Goal: Task Accomplishment & Management: Manage account settings

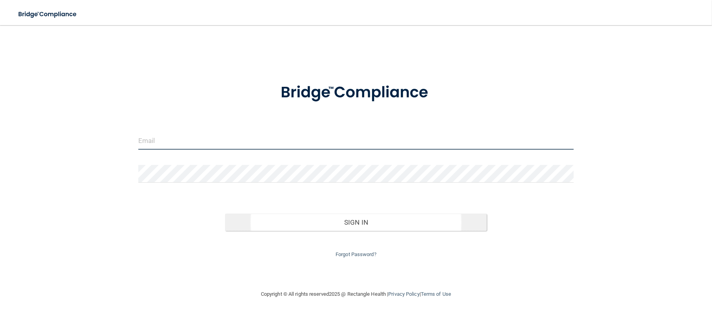
type input "[PERSON_NAME][EMAIL_ADDRESS][DOMAIN_NAME]"
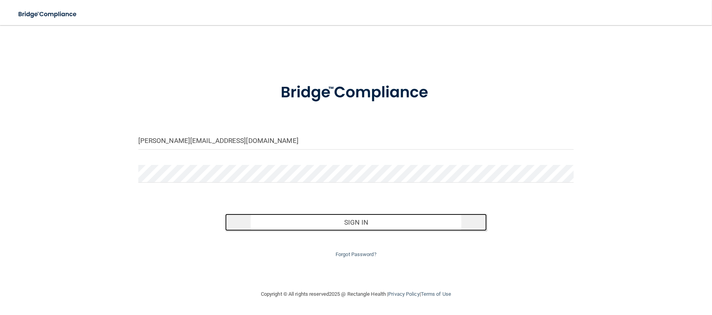
click at [368, 224] on button "Sign In" at bounding box center [355, 222] width 261 height 17
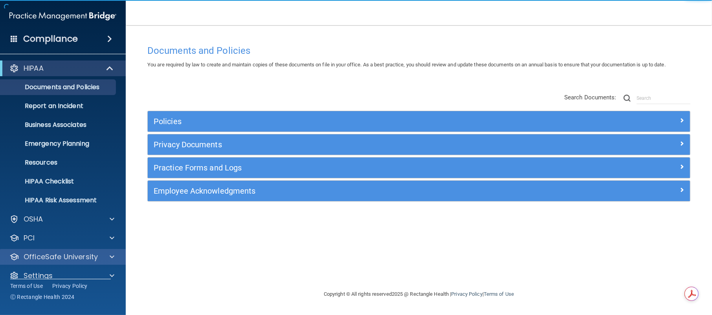
scroll to position [11, 0]
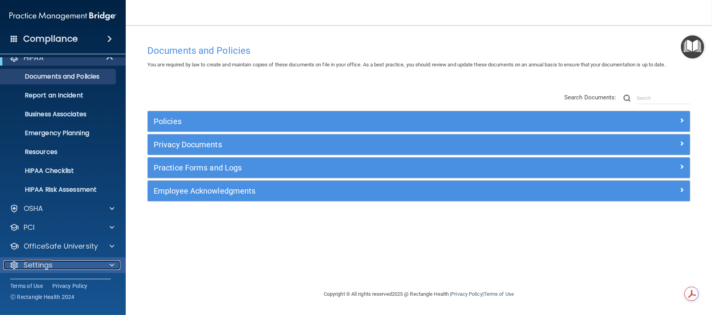
click at [43, 269] on p "Settings" at bounding box center [38, 264] width 29 height 9
click at [61, 263] on div "Settings" at bounding box center [52, 264] width 97 height 9
click at [117, 264] on div at bounding box center [111, 264] width 20 height 9
click at [112, 262] on span at bounding box center [112, 264] width 5 height 9
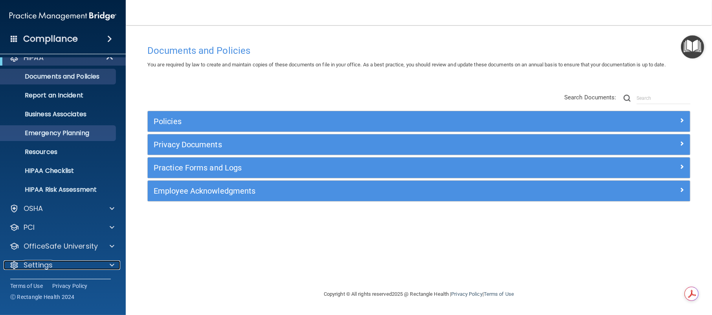
scroll to position [0, 0]
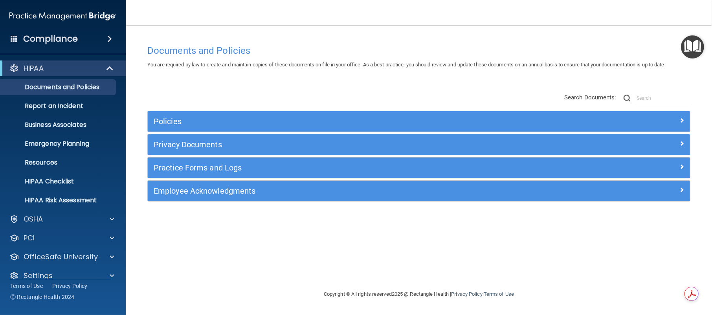
click at [107, 37] on span at bounding box center [109, 38] width 5 height 9
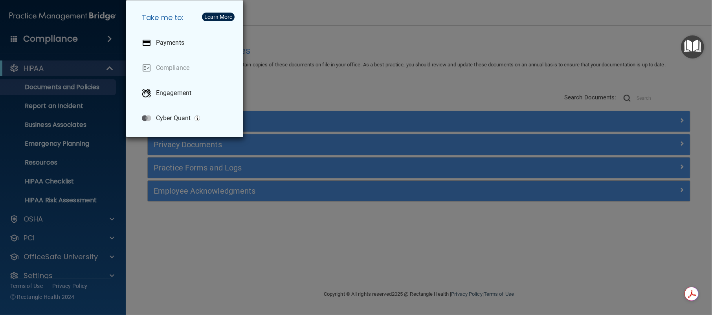
click at [107, 37] on div "Take me to: Payments Compliance Engagement Cyber Quant" at bounding box center [356, 157] width 712 height 315
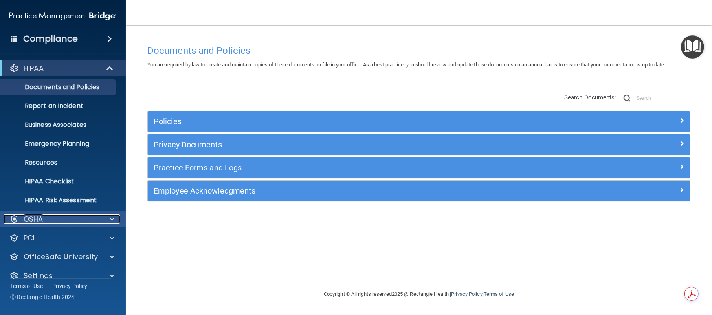
click at [102, 218] on div at bounding box center [111, 219] width 20 height 9
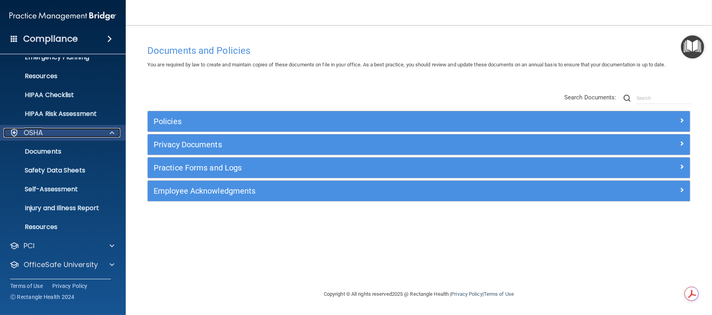
scroll to position [105, 0]
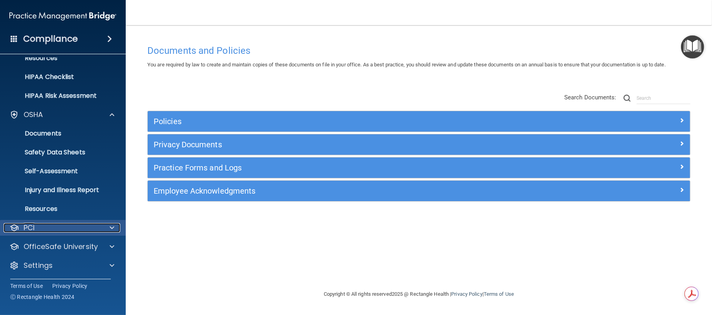
click at [114, 227] on span at bounding box center [112, 227] width 5 height 9
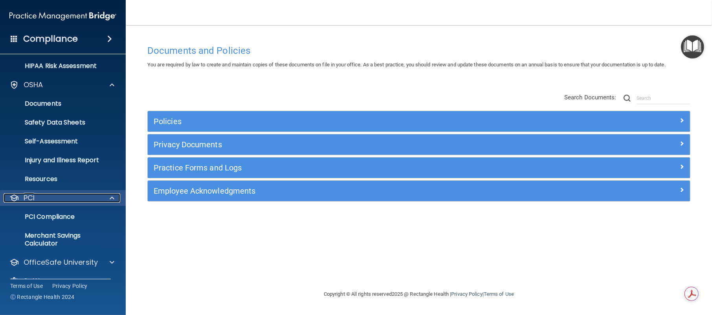
scroll to position [150, 0]
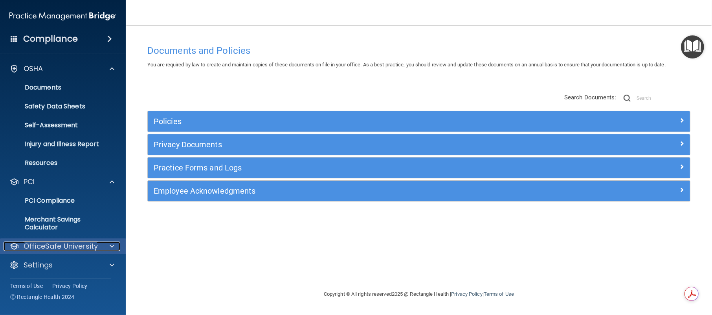
click at [111, 246] on span at bounding box center [112, 246] width 5 height 9
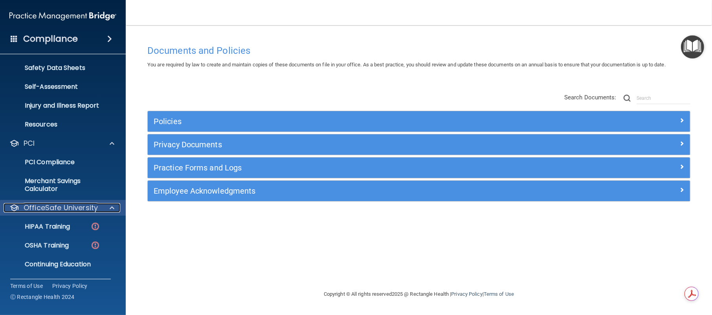
scroll to position [207, 0]
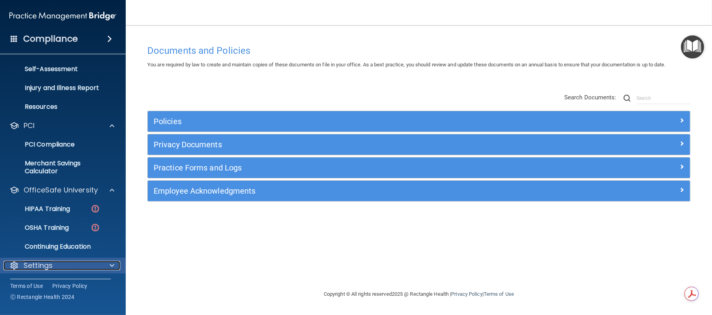
click at [110, 265] on span at bounding box center [112, 265] width 5 height 9
click at [111, 261] on span at bounding box center [112, 264] width 5 height 9
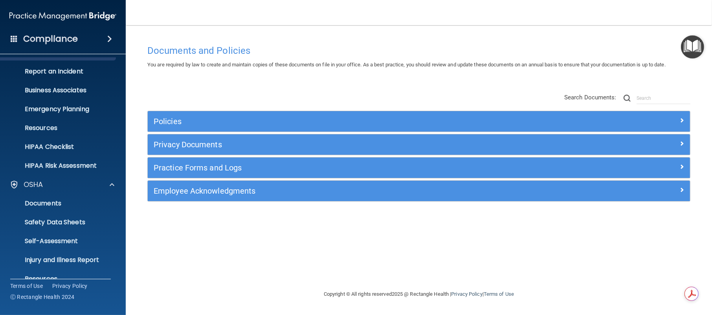
scroll to position [0, 0]
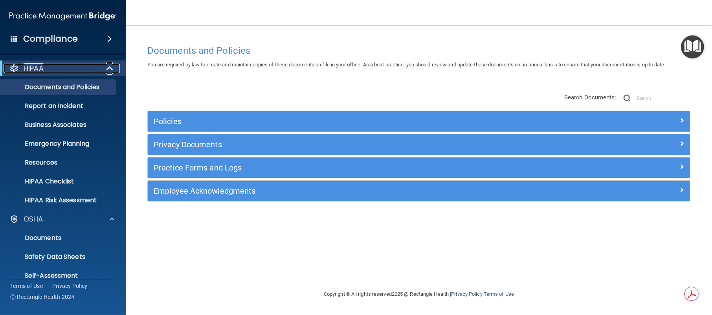
click at [111, 67] on span at bounding box center [110, 68] width 7 height 9
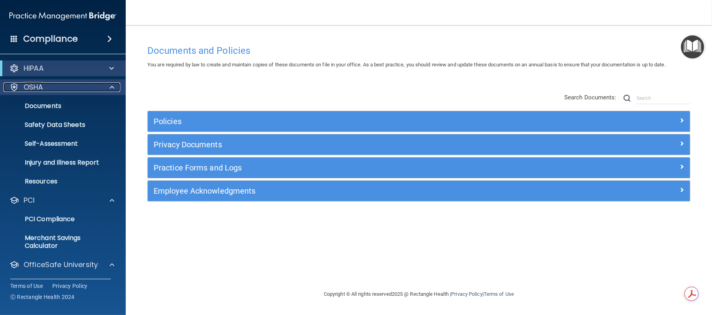
click at [111, 88] on span at bounding box center [112, 87] width 5 height 9
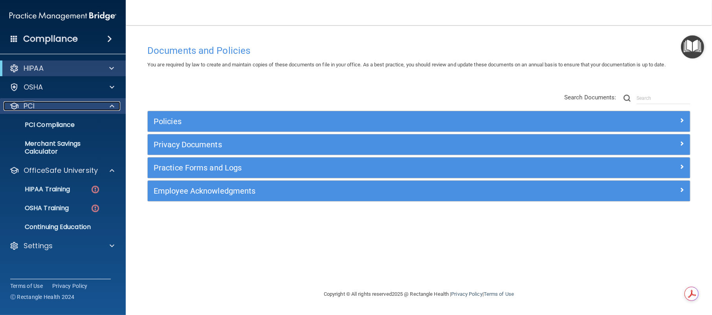
click at [110, 105] on span at bounding box center [112, 105] width 5 height 9
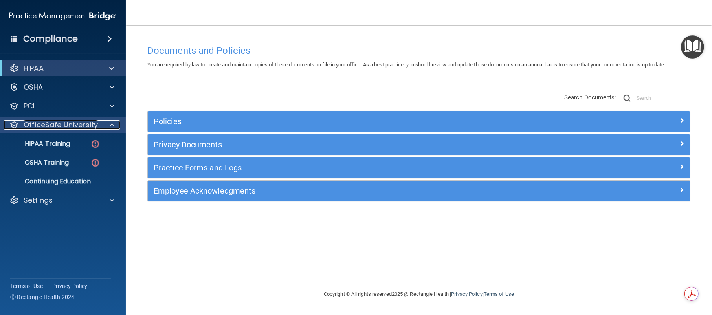
click at [112, 126] on span at bounding box center [112, 124] width 5 height 9
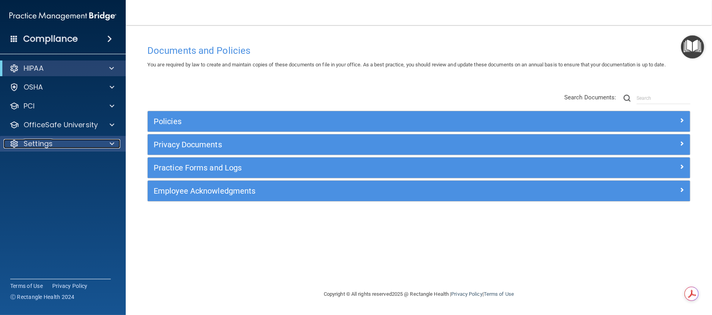
click at [107, 145] on div at bounding box center [111, 143] width 20 height 9
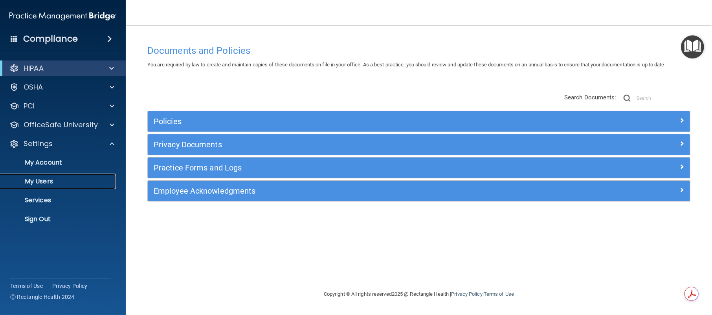
click at [42, 179] on p "My Users" at bounding box center [58, 182] width 107 height 8
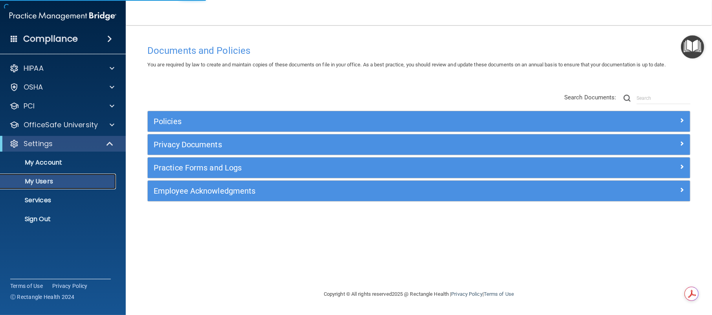
select select "20"
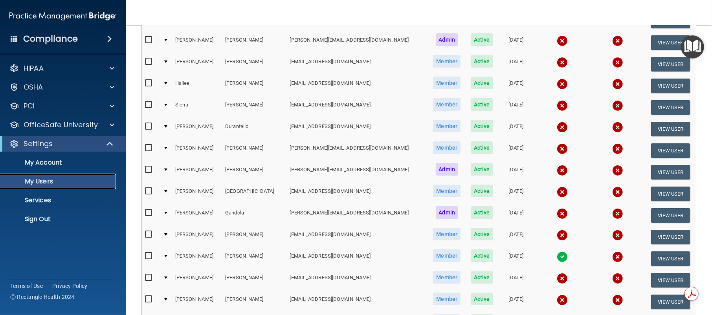
scroll to position [262, 0]
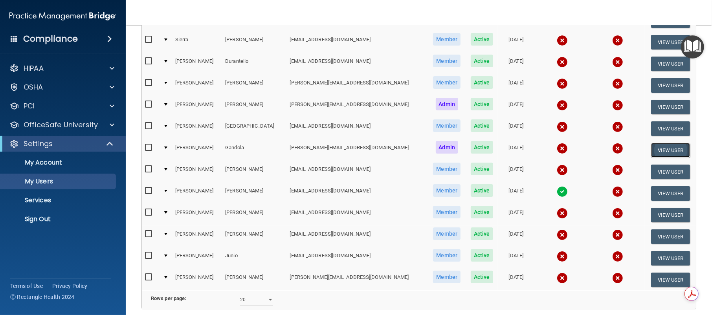
click at [508, 147] on button "View User" at bounding box center [670, 150] width 39 height 15
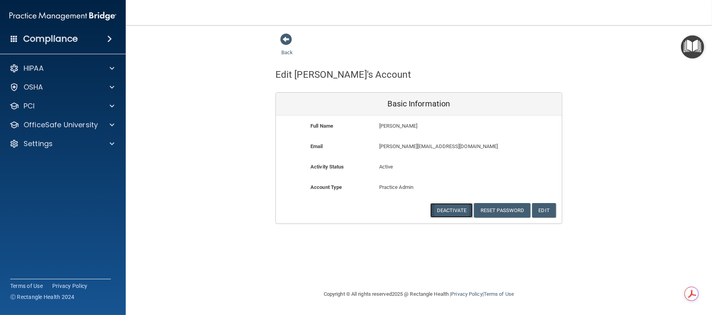
click at [451, 208] on button "Deactivate" at bounding box center [451, 210] width 42 height 15
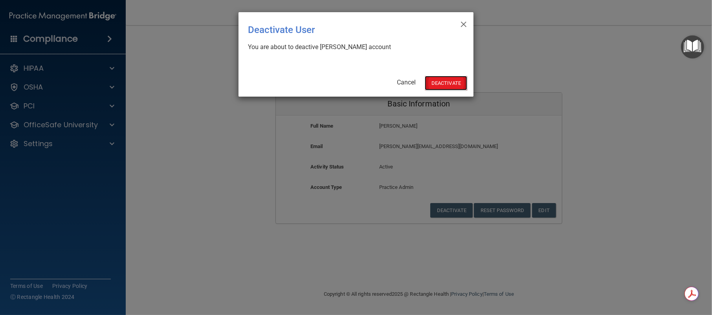
click at [449, 78] on button "Deactivate" at bounding box center [446, 83] width 42 height 15
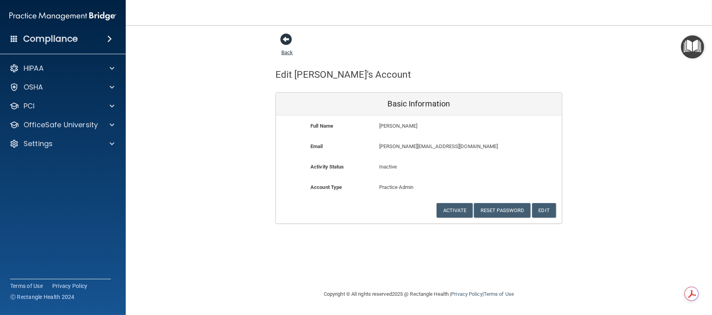
click at [286, 37] on span at bounding box center [286, 39] width 12 height 12
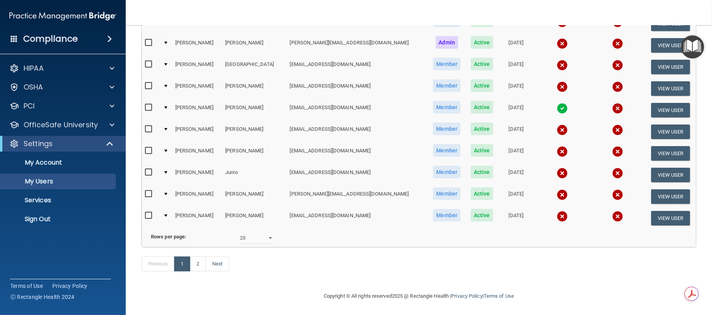
scroll to position [327, 0]
click at [264, 236] on select "10 20 30 40 all" at bounding box center [256, 238] width 33 height 12
select select "39"
click at [240, 233] on select "10 20 30 40 all" at bounding box center [256, 238] width 33 height 12
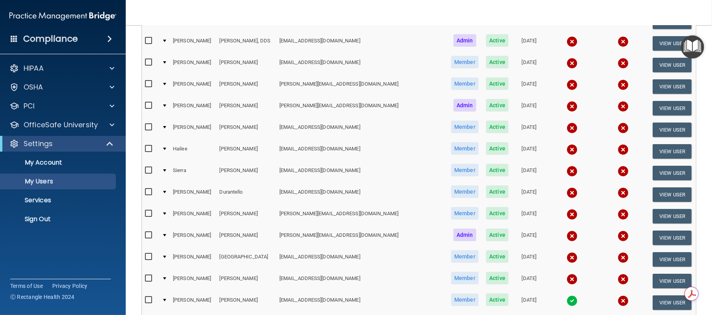
scroll to position [196, 0]
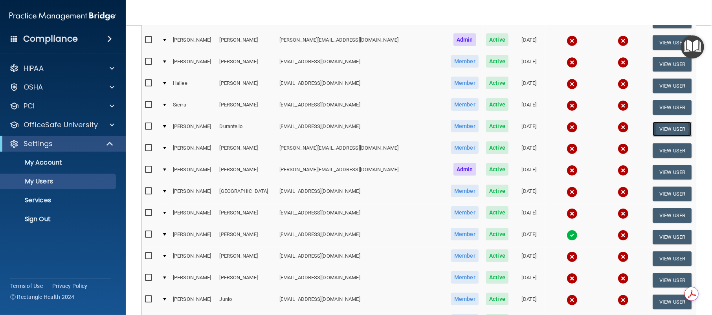
click at [667, 130] on button "View User" at bounding box center [672, 129] width 39 height 15
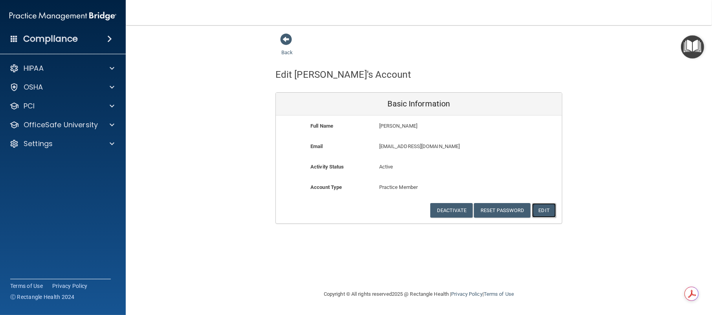
click at [544, 208] on button "Edit" at bounding box center [544, 210] width 24 height 15
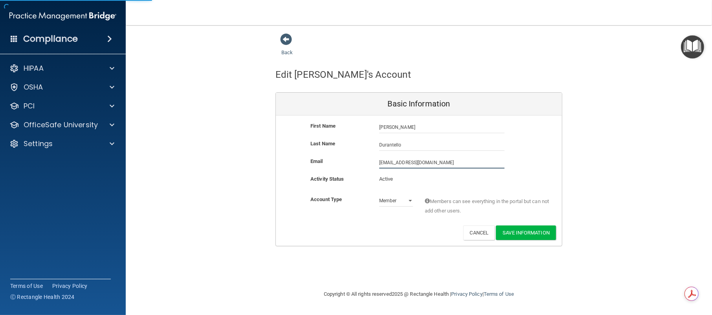
drag, startPoint x: 462, startPoint y: 163, endPoint x: 344, endPoint y: 149, distance: 118.8
click at [344, 149] on div "First Name [PERSON_NAME] Durantello [PERSON_NAME] Last Name [PERSON_NAME] Email…" at bounding box center [419, 181] width 286 height 130
paste input "[EMAIL_ADDRESS]"
type input "[EMAIL_ADDRESS][DOMAIN_NAME]"
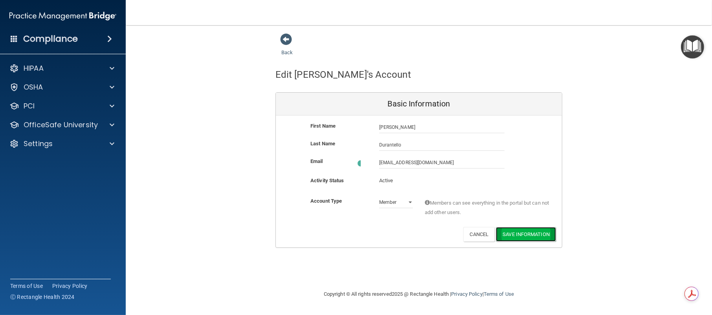
click at [517, 231] on button "Save Information" at bounding box center [526, 234] width 60 height 15
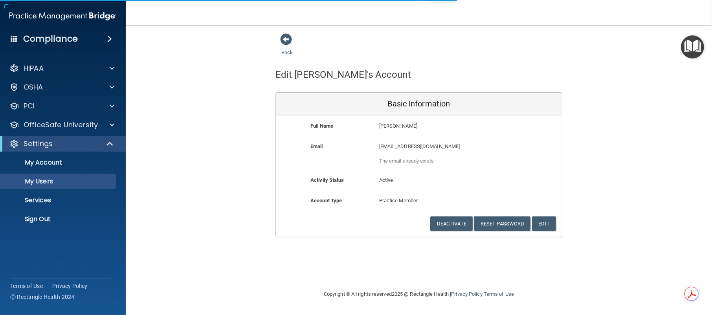
select select "20"
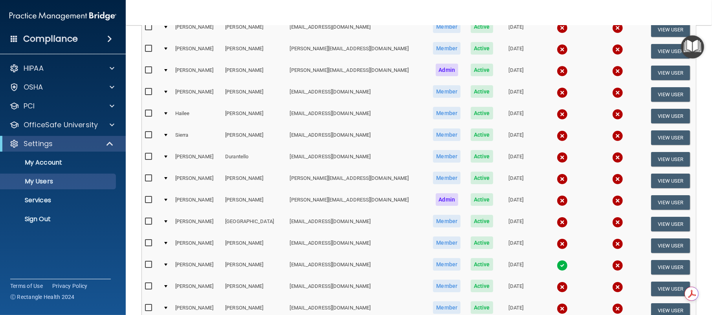
scroll to position [262, 0]
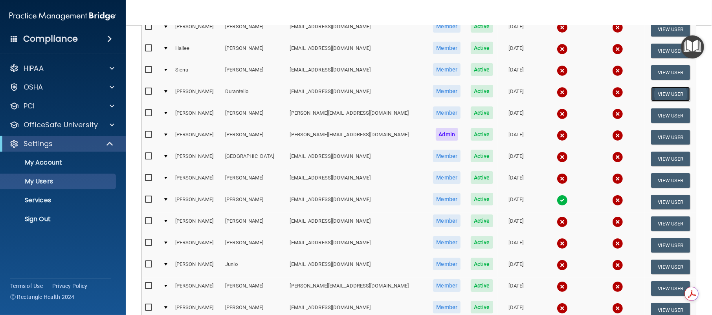
click at [652, 89] on button "View User" at bounding box center [670, 94] width 39 height 15
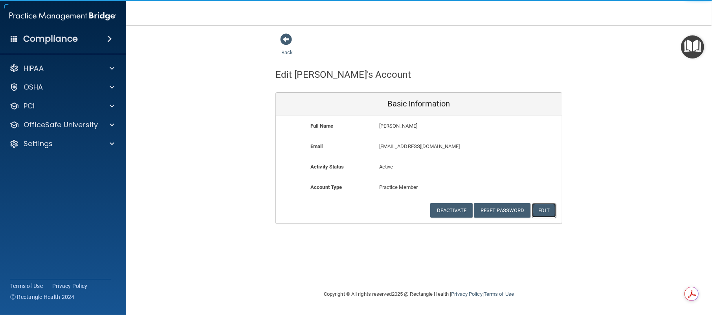
click at [543, 208] on button "Edit" at bounding box center [544, 210] width 24 height 15
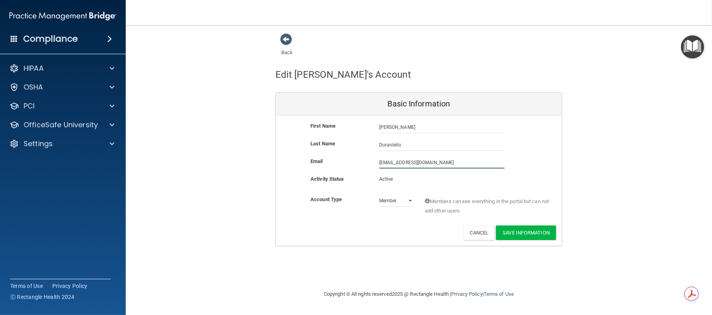
drag, startPoint x: 462, startPoint y: 160, endPoint x: 341, endPoint y: 148, distance: 122.0
click at [341, 148] on div "First Name [PERSON_NAME] Durantello [PERSON_NAME] Last Name [PERSON_NAME] Email…" at bounding box center [419, 181] width 286 height 130
paste input "[EMAIL_ADDRESS]"
type input "[EMAIL_ADDRESS][DOMAIN_NAME]"
click at [530, 233] on button "Save Information" at bounding box center [526, 233] width 60 height 15
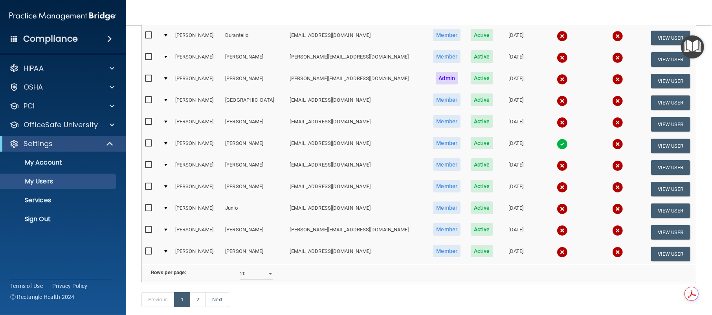
scroll to position [327, 0]
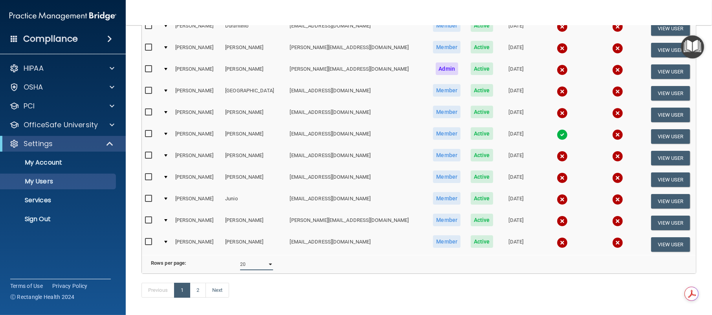
click at [264, 267] on select "10 20 30 40 all" at bounding box center [256, 265] width 33 height 12
select select "39"
click at [240, 263] on select "10 20 30 40 all" at bounding box center [256, 265] width 33 height 12
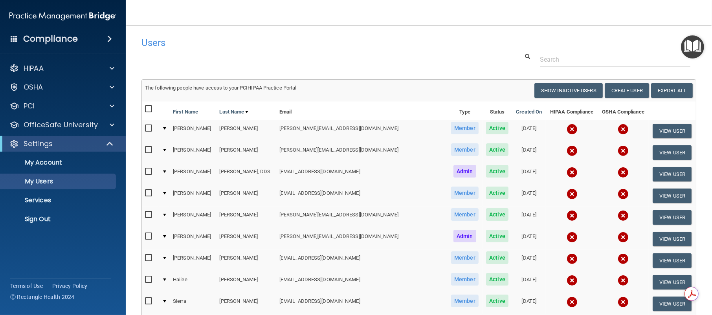
click at [147, 106] on input "checkbox" at bounding box center [149, 109] width 9 height 6
checkbox input "true"
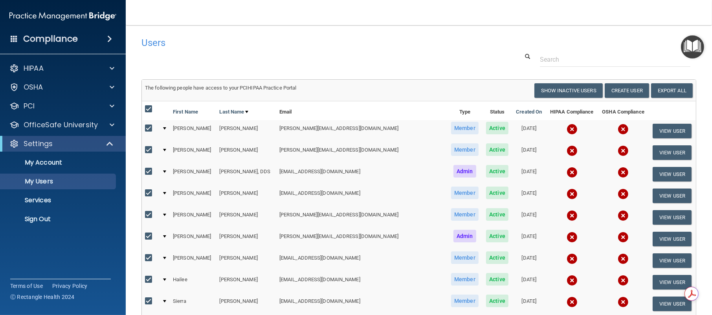
checkbox input "true"
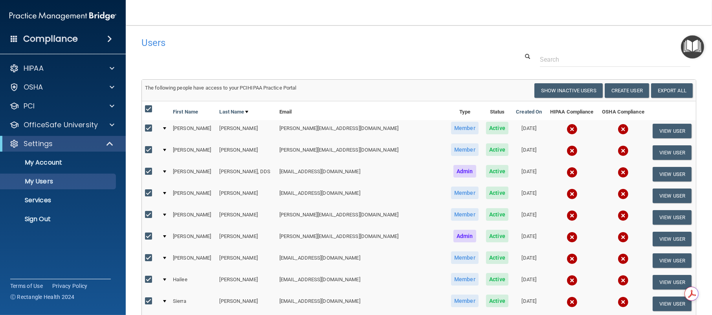
checkbox input "true"
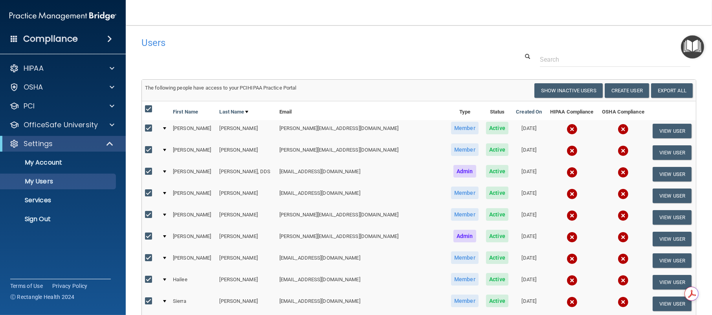
checkbox input "true"
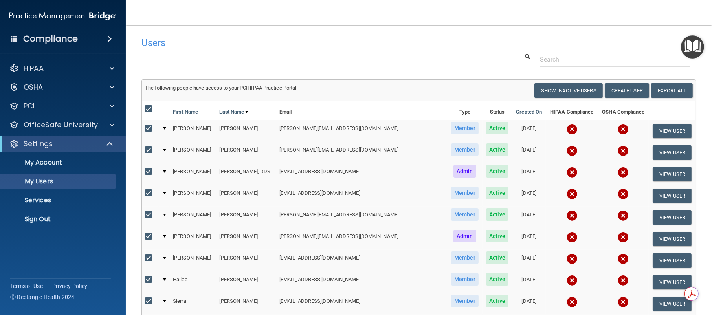
checkbox input "true"
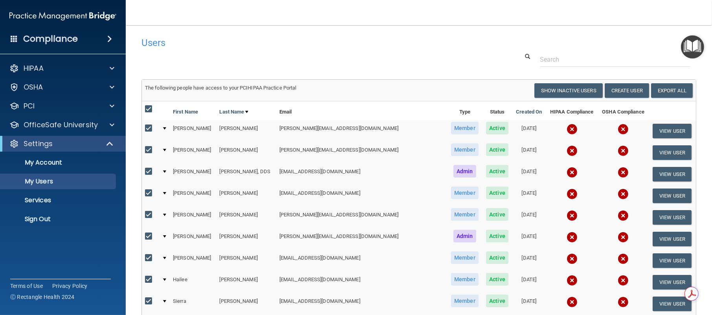
checkbox input "true"
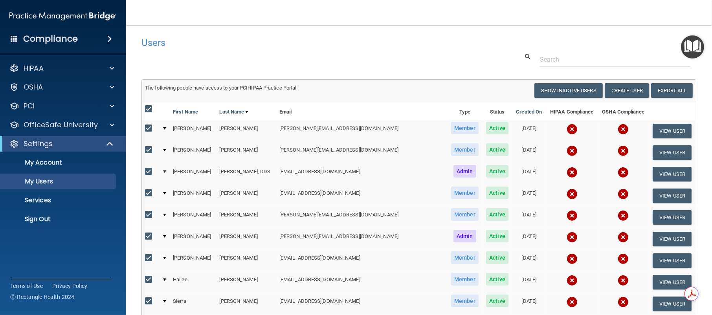
checkbox input "true"
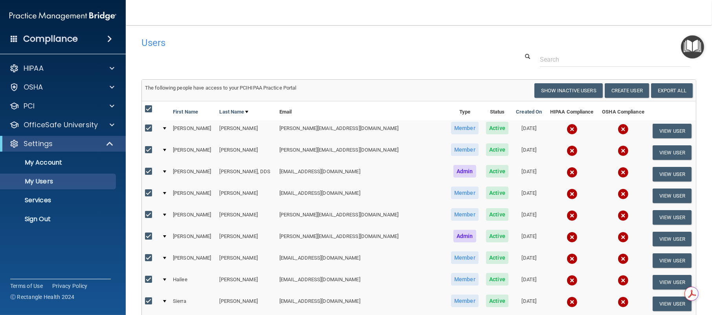
checkbox input "true"
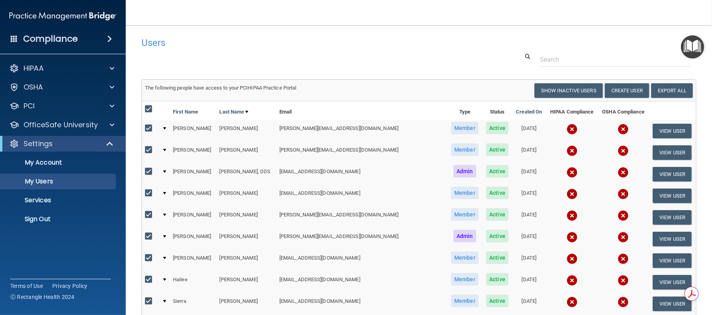
checkbox input "true"
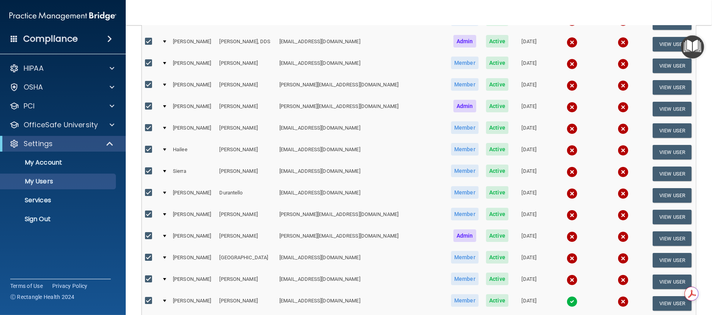
scroll to position [196, 0]
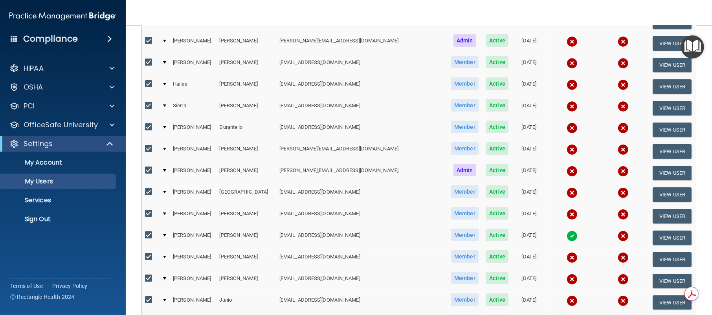
click at [149, 170] on input "checkbox" at bounding box center [149, 170] width 9 height 6
checkbox input "false"
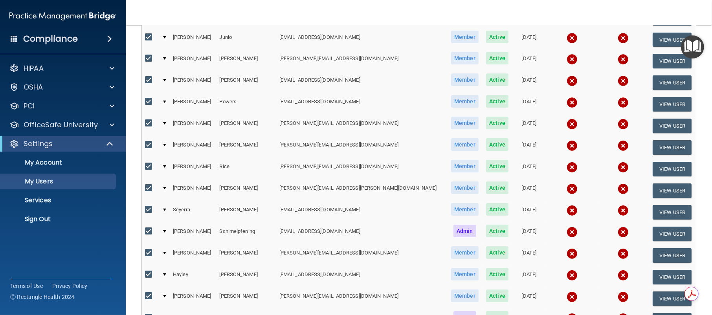
scroll to position [524, 0]
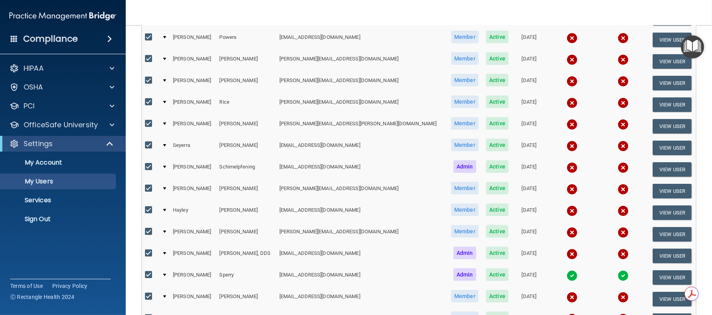
click at [150, 272] on input "checkbox" at bounding box center [149, 275] width 9 height 6
checkbox input "false"
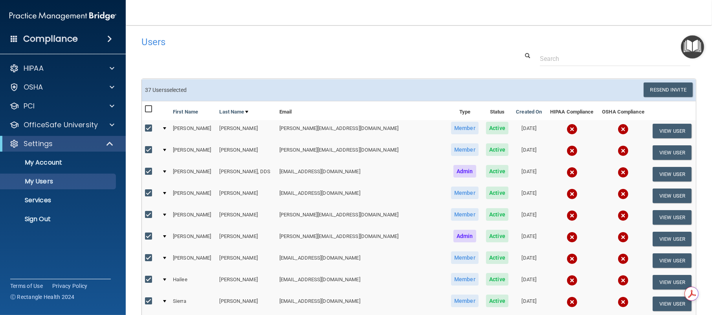
scroll to position [0, 0]
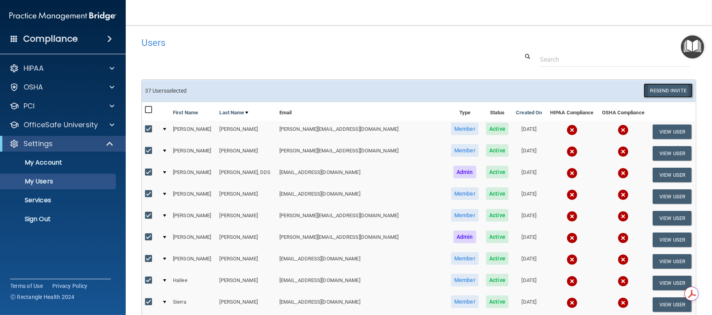
click at [655, 90] on button "Resend Invite" at bounding box center [668, 90] width 49 height 15
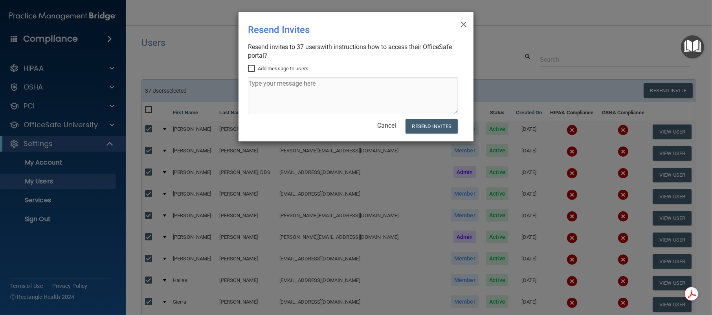
click at [252, 68] on input "Add message to users" at bounding box center [252, 69] width 9 height 6
checkbox input "true"
click at [311, 100] on textarea at bounding box center [353, 95] width 210 height 37
click at [437, 127] on button "Resend Invites" at bounding box center [431, 126] width 52 height 15
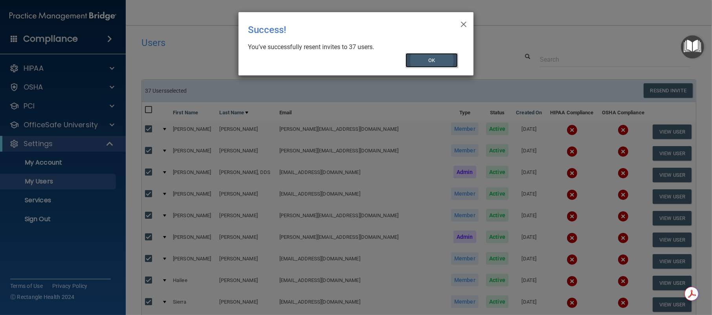
click at [438, 60] on button "OK" at bounding box center [431, 60] width 53 height 15
